Goal: Transaction & Acquisition: Download file/media

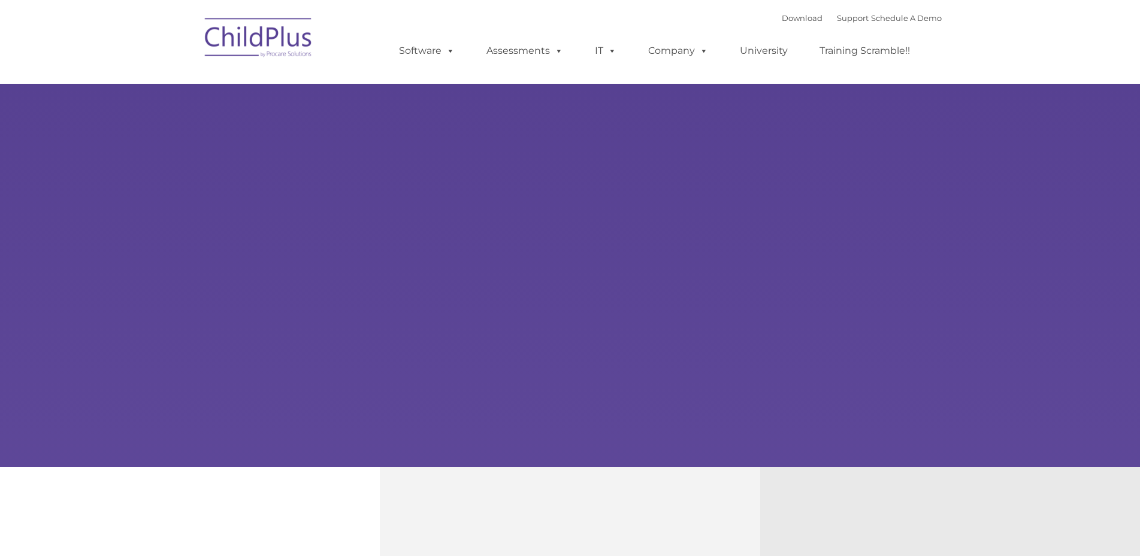
select select "MEDIUM"
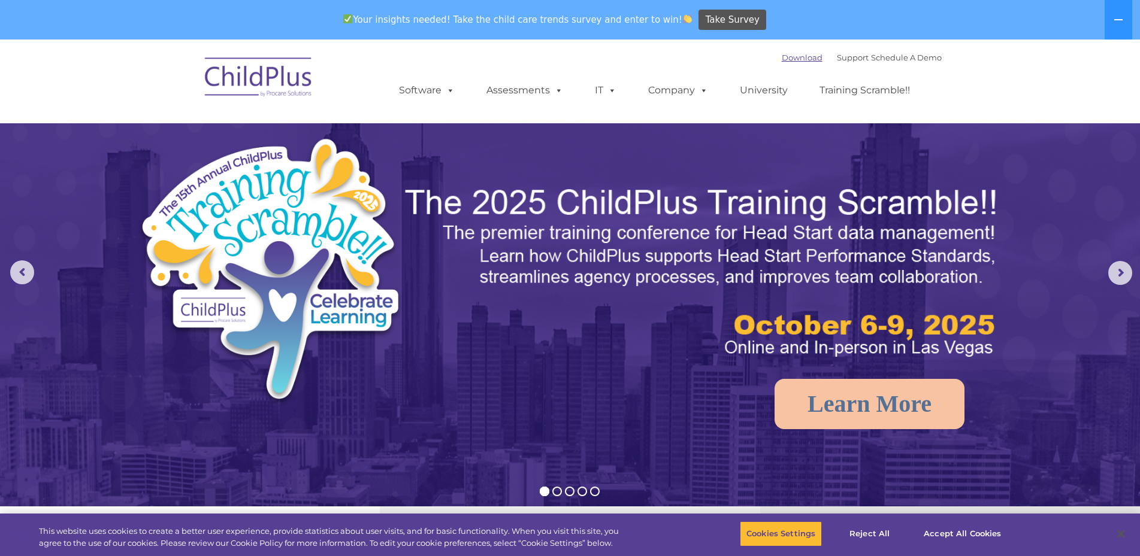
click at [790, 55] on link "Download" at bounding box center [802, 58] width 41 height 10
